Goal: Transaction & Acquisition: Purchase product/service

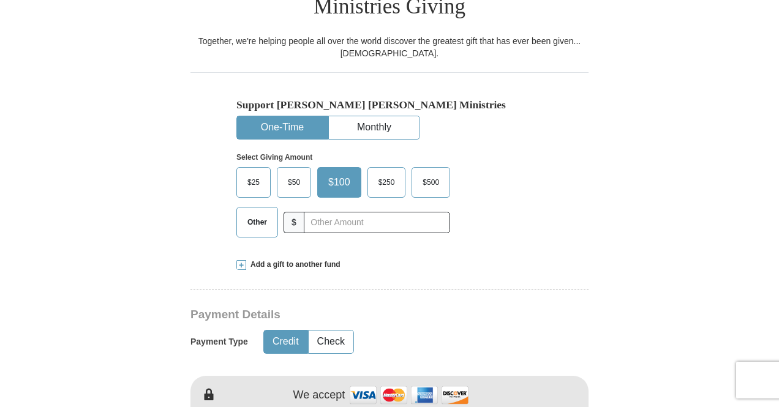
scroll to position [367, 0]
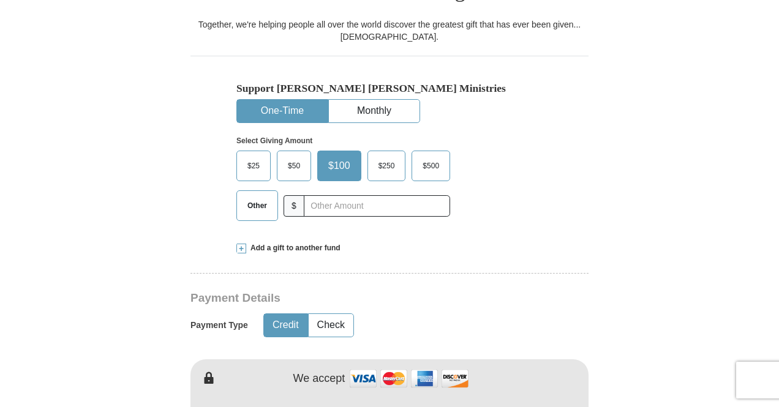
click at [262, 197] on span "Other" at bounding box center [257, 206] width 32 height 18
click at [252, 197] on span "Other" at bounding box center [257, 206] width 32 height 18
click at [0, 0] on input "Other" at bounding box center [0, 0] width 0 height 0
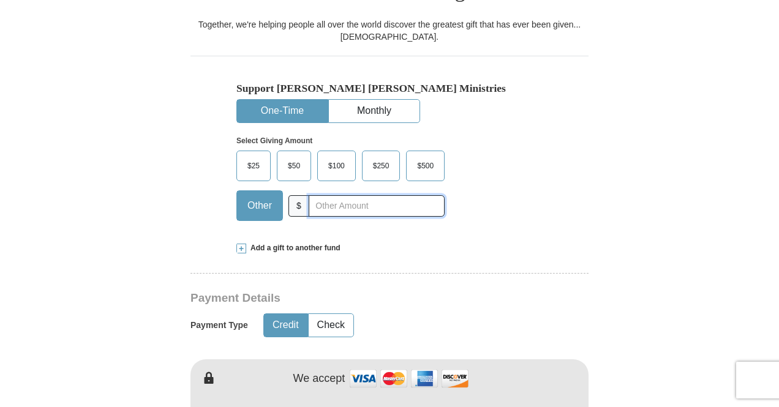
click at [328, 195] on input "text" at bounding box center [377, 205] width 136 height 21
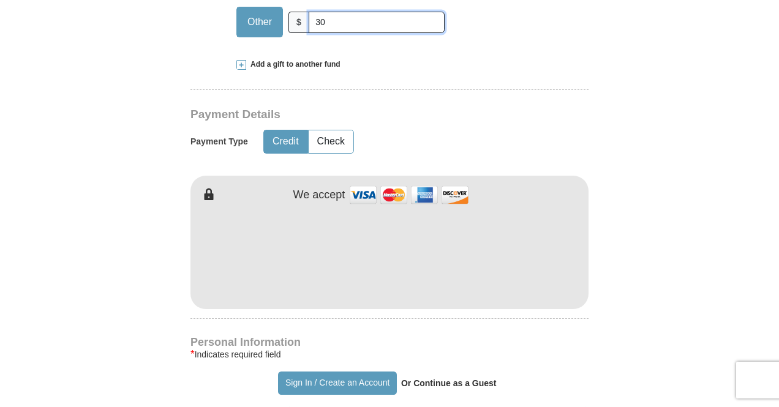
scroll to position [612, 0]
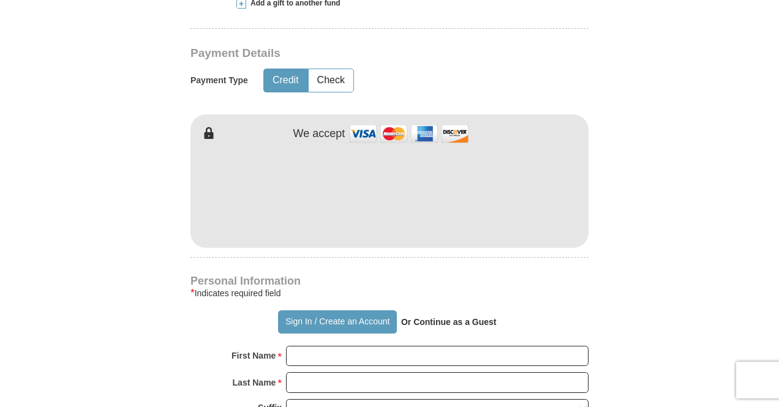
type input "30"
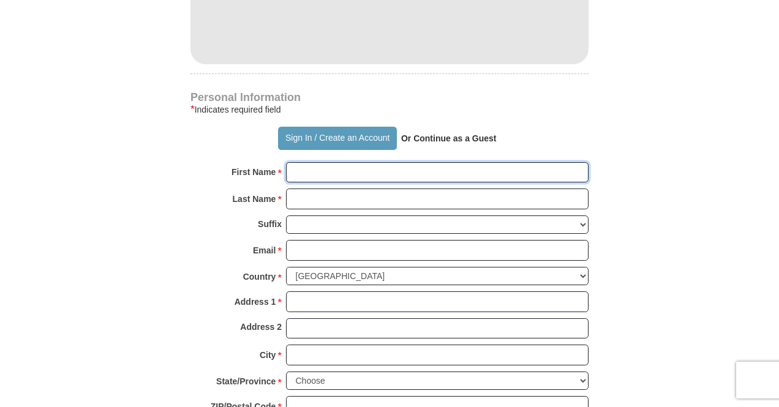
click at [311, 162] on input "First Name *" at bounding box center [437, 172] width 303 height 21
type input "CHUKWUEMEKA"
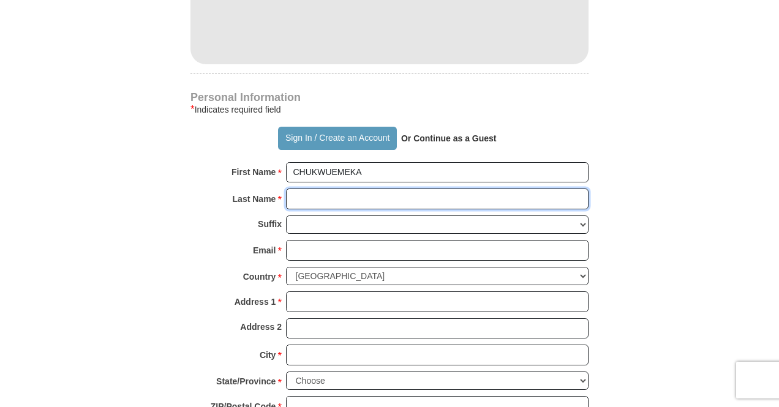
click at [306, 189] on input "Last Name *" at bounding box center [437, 199] width 303 height 21
type input "OFFOKANSI"
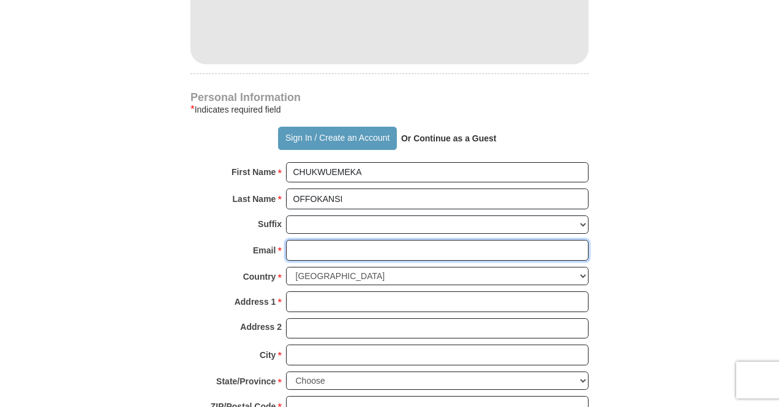
click at [306, 240] on input "Email *" at bounding box center [437, 250] width 303 height 21
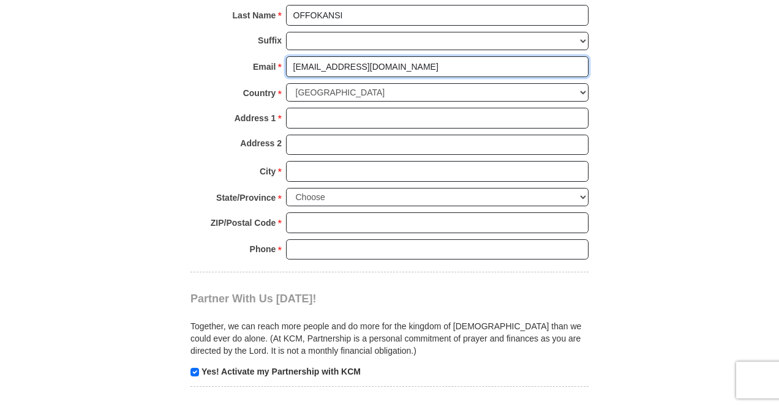
type input "[EMAIL_ADDRESS][DOMAIN_NAME]"
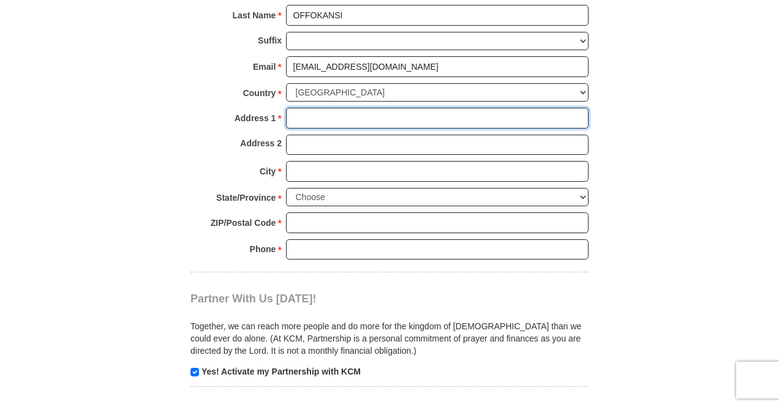
click at [311, 108] on input "Address 1 *" at bounding box center [437, 118] width 303 height 21
type input "[STREET_ADDRESS]"
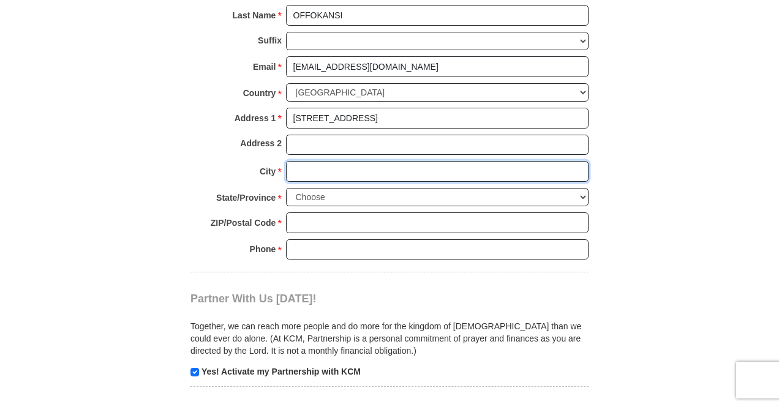
click at [309, 161] on input "City *" at bounding box center [437, 171] width 303 height 21
type input "[GEOGRAPHIC_DATA]"
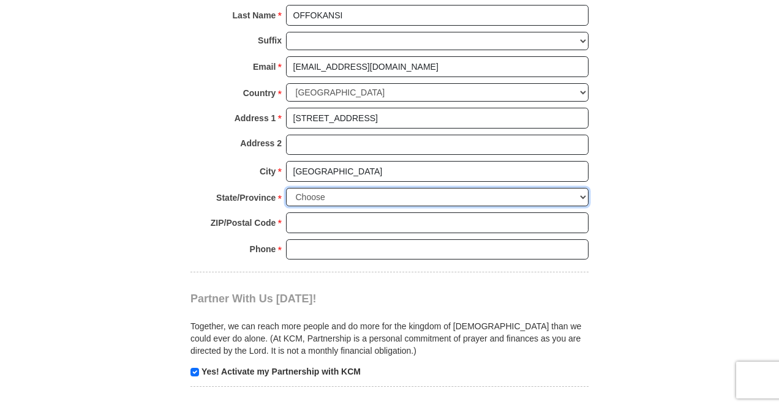
click at [336, 188] on select "Choose [US_STATE] [US_STATE] [US_STATE] [US_STATE] [US_STATE] Armed Forces Amer…" at bounding box center [437, 197] width 303 height 19
select select "MI"
click at [286, 188] on select "Choose [US_STATE] [US_STATE] [US_STATE] [US_STATE] [US_STATE] Armed Forces Amer…" at bounding box center [437, 197] width 303 height 19
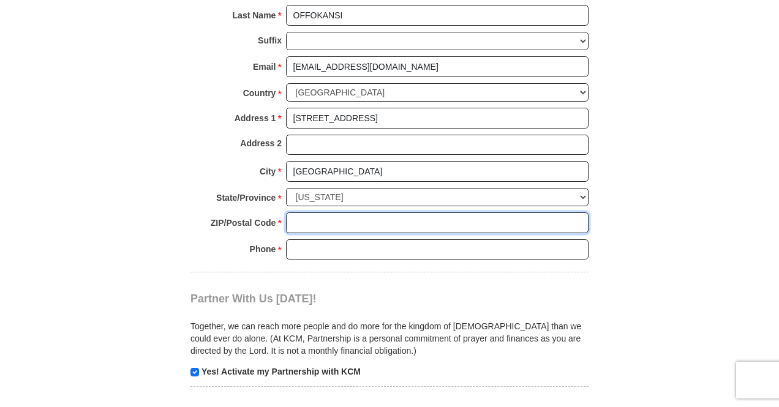
click at [315, 213] on input "ZIP/Postal Code *" at bounding box center [437, 223] width 303 height 21
type input "48228"
click at [319, 239] on input "Phone * *" at bounding box center [437, 249] width 303 height 21
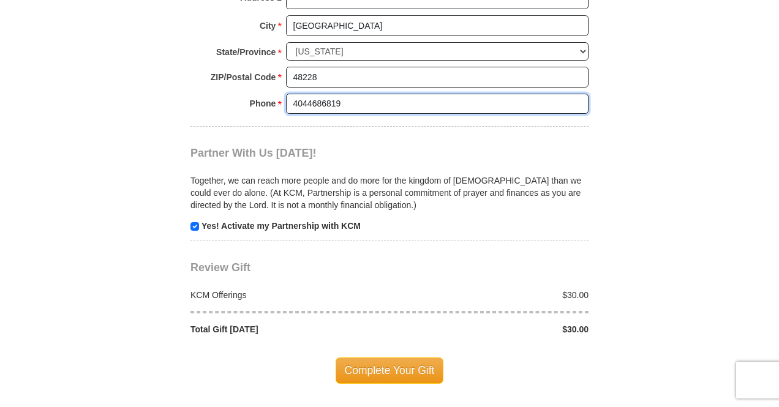
scroll to position [1225, 0]
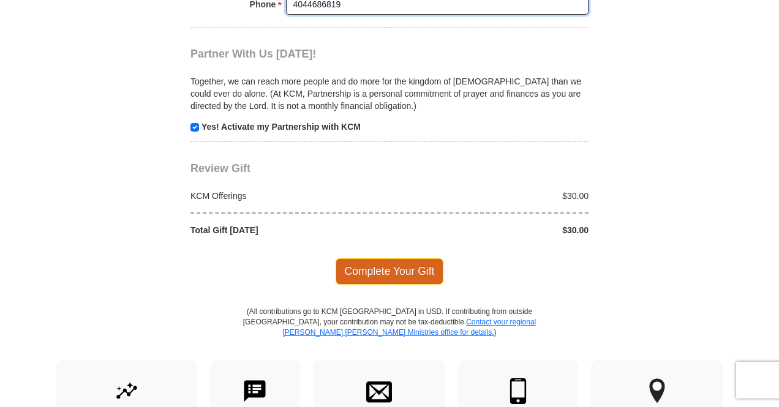
type input "4044686819"
click at [375, 258] on span "Complete Your Gift" at bounding box center [390, 271] width 108 height 26
